Goal: Information Seeking & Learning: Learn about a topic

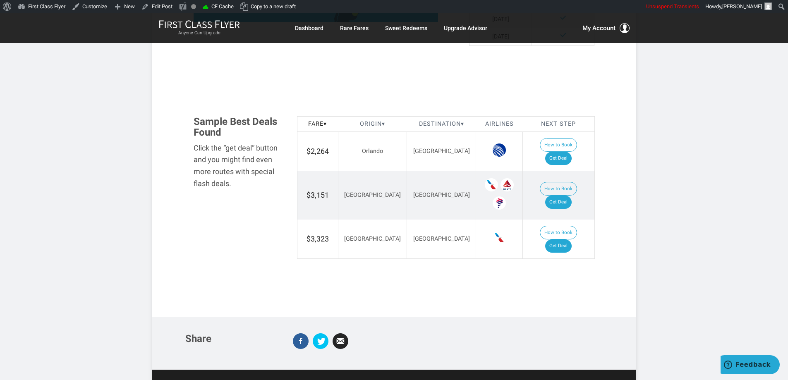
scroll to position [455, 0]
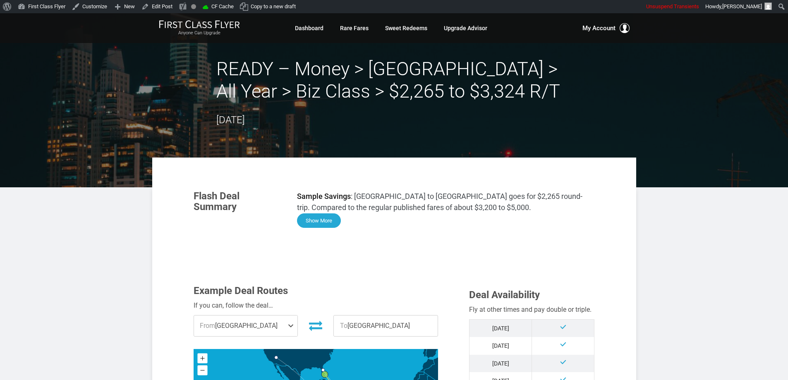
click at [325, 214] on button "Show More" at bounding box center [319, 220] width 44 height 14
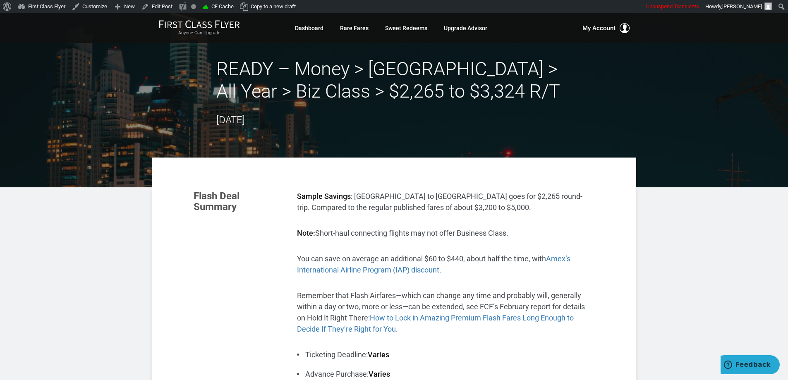
scroll to position [83, 0]
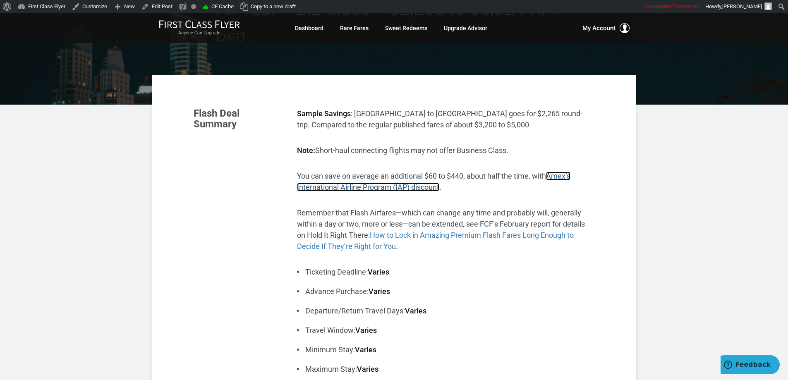
click at [561, 179] on span "Amex’s International Airline Program (IAP) discount" at bounding box center [433, 182] width 273 height 20
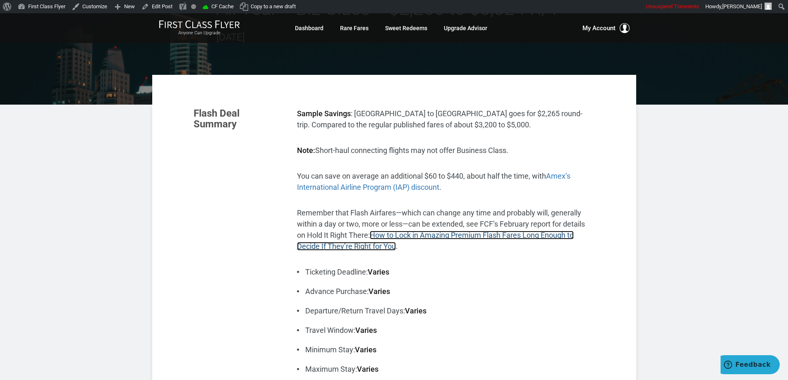
click at [472, 234] on link "How to Lock in Amazing Premium Flash Fares Long Enough to Decide If They’re Rig…" at bounding box center [435, 241] width 277 height 20
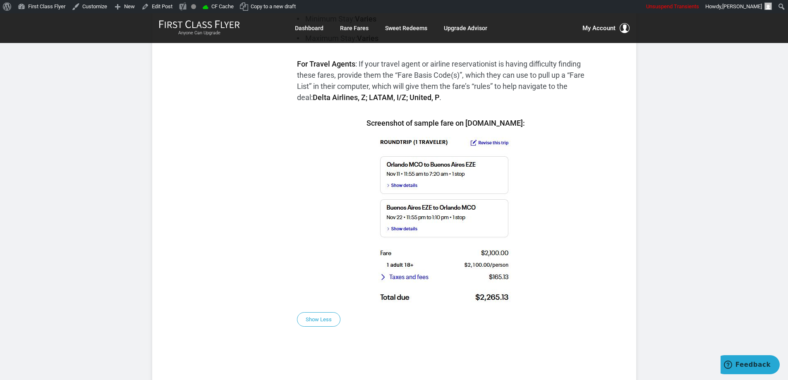
click at [573, 217] on p "Screenshot of sample fare on united.com:" at bounding box center [446, 210] width 298 height 186
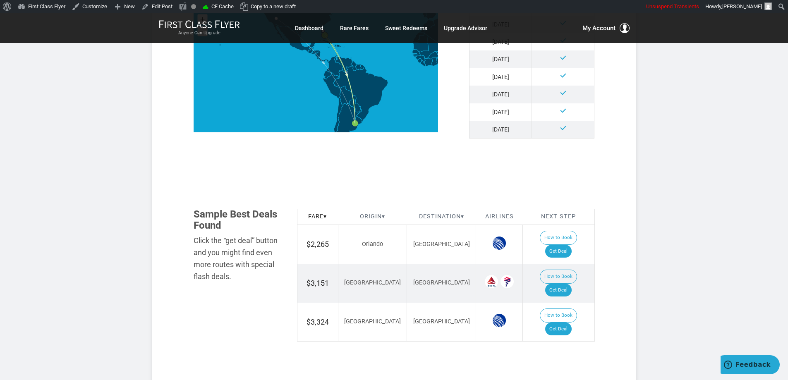
scroll to position [909, 0]
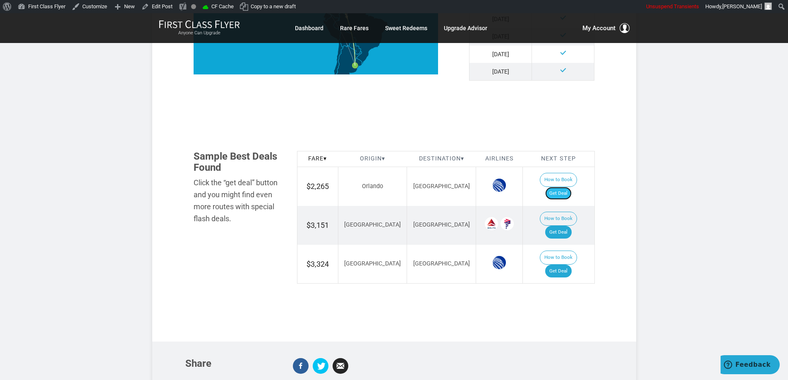
click at [567, 187] on link "Get Deal" at bounding box center [558, 193] width 26 height 13
click at [571, 226] on link "Get Deal" at bounding box center [558, 232] width 26 height 13
click at [570, 265] on link "Get Deal" at bounding box center [558, 271] width 26 height 13
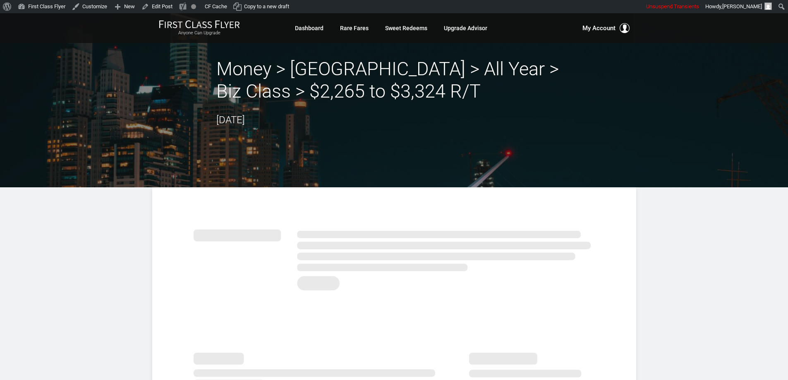
click at [289, 82] on h2 "Money > Buenos Aires > All Year > Biz Class > $2,265 to $3,324 R/T" at bounding box center [394, 80] width 356 height 45
drag, startPoint x: 344, startPoint y: 76, endPoint x: 449, endPoint y: 88, distance: 105.7
click at [344, 76] on h2 "Money > Buenos Aires > All Year > Biz Class > $2,265 to $3,324 R/T" at bounding box center [394, 80] width 356 height 45
click at [442, 84] on h2 "Money > Buenos Aires > All Year > Biz Class > $2,265 to $3,324 R/T" at bounding box center [394, 80] width 356 height 45
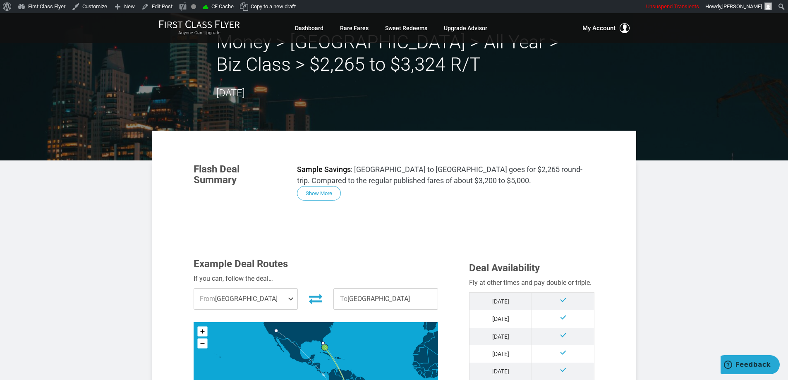
scroll to position [41, 0]
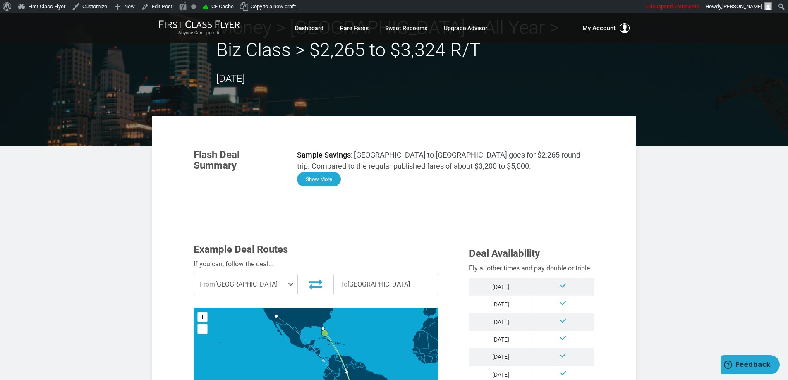
drag, startPoint x: 316, startPoint y: 176, endPoint x: 324, endPoint y: 176, distance: 7.9
click at [316, 176] on button "Show More" at bounding box center [319, 179] width 44 height 14
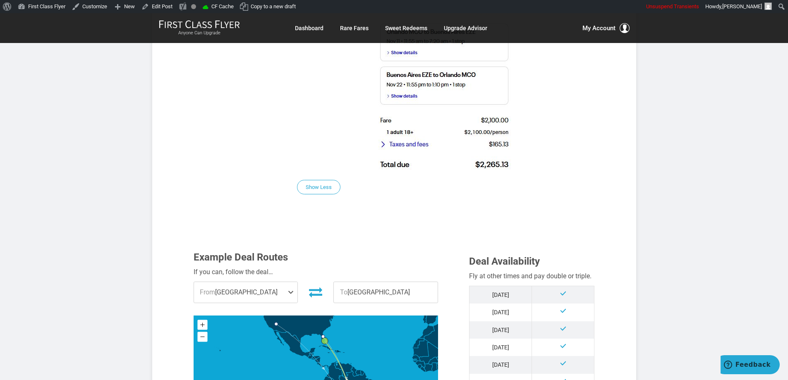
scroll to position [0, 0]
